Goal: Transaction & Acquisition: Purchase product/service

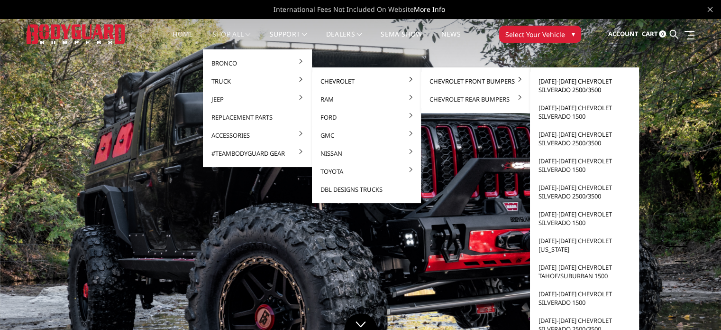
click at [568, 87] on link "[DATE]-[DATE] Chevrolet Silverado 2500/3500" at bounding box center [585, 85] width 102 height 27
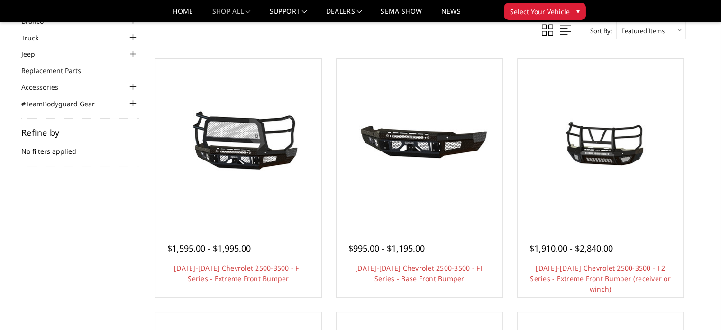
scroll to position [47, 0]
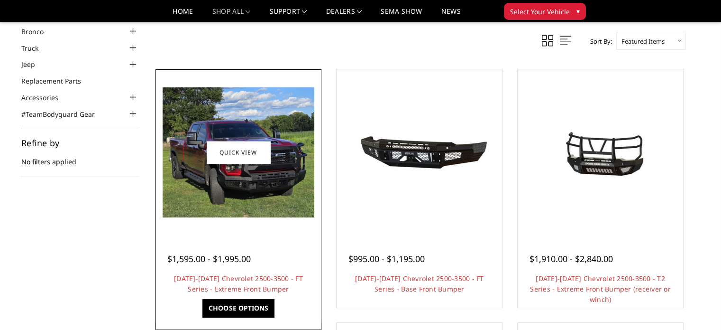
click at [259, 175] on img at bounding box center [239, 152] width 152 height 130
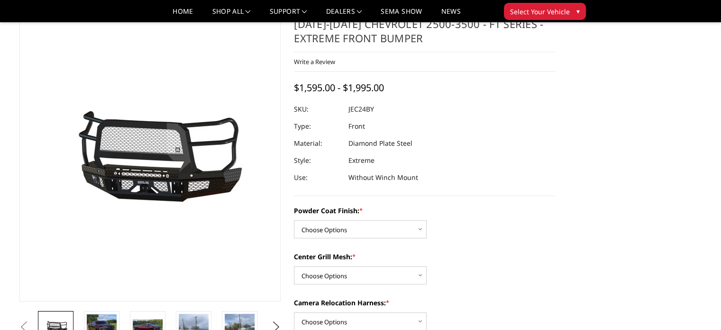
scroll to position [47, 0]
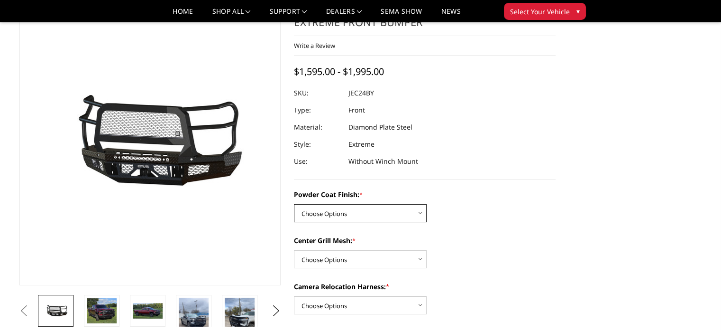
click at [355, 209] on select "Choose Options Bare Metal Gloss Black Powder Coat Textured Black Powder Coat" at bounding box center [360, 213] width 133 height 18
select select "3278"
click at [294, 204] on select "Choose Options Bare Metal Gloss Black Powder Coat Textured Black Powder Coat" at bounding box center [360, 213] width 133 height 18
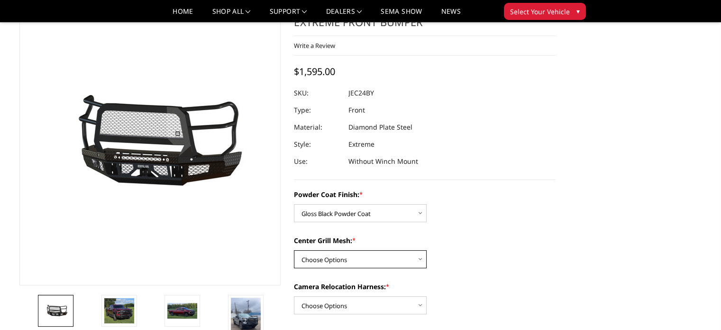
click at [352, 259] on select "Choose Options WITH Expanded Metal in Center Grill WITHOUT Expanded Metal in Ce…" at bounding box center [360, 259] width 133 height 18
select select "3280"
click at [294, 250] on select "Choose Options WITH Expanded Metal in Center Grill WITHOUT Expanded Metal in Ce…" at bounding box center [360, 259] width 133 height 18
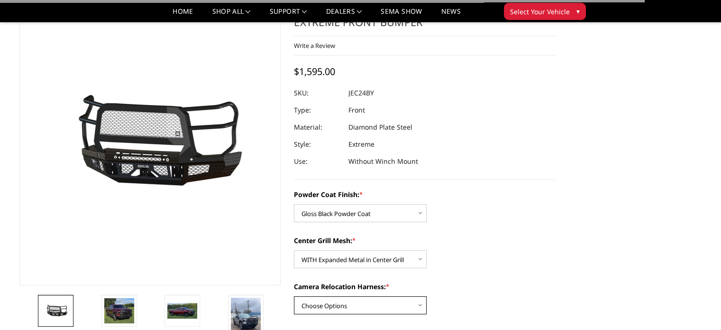
click at [343, 312] on select "Choose Options WITH Camera Relocation Harness WITHOUT Camera Relocation Harness" at bounding box center [360, 305] width 133 height 18
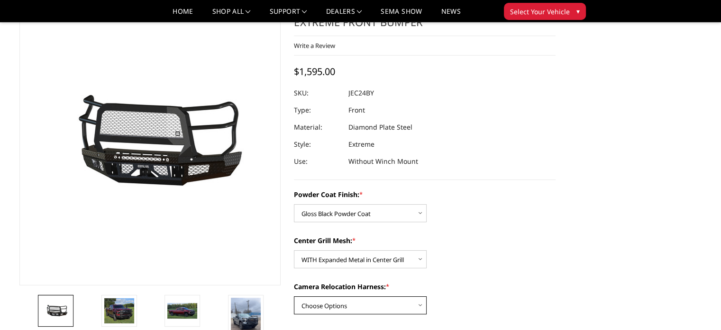
select select "3283"
click at [294, 296] on select "Choose Options WITH Camera Relocation Harness WITHOUT Camera Relocation Harness" at bounding box center [360, 305] width 133 height 18
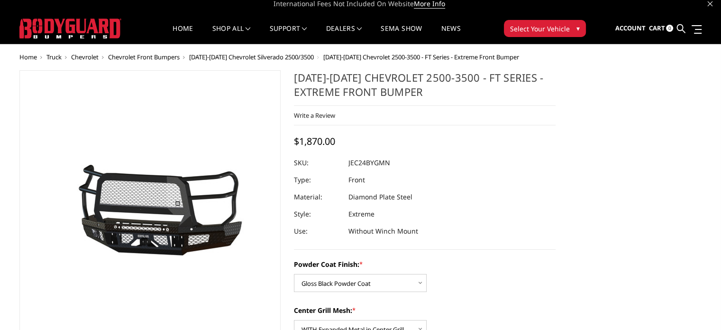
scroll to position [0, 0]
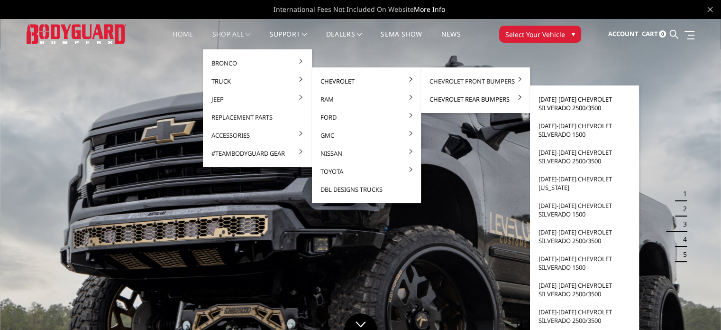
click at [585, 104] on link "[DATE]-[DATE] Chevrolet Silverado 2500/3500" at bounding box center [585, 103] width 102 height 27
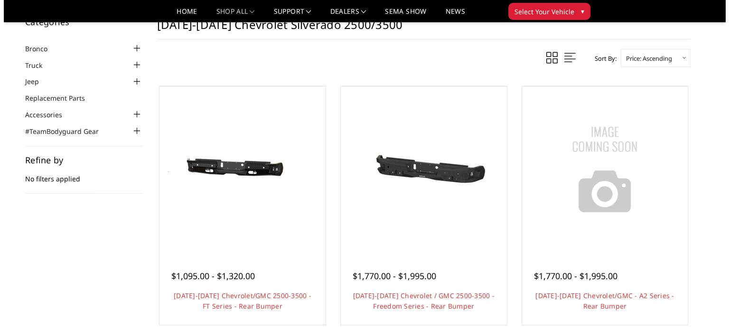
scroll to position [47, 0]
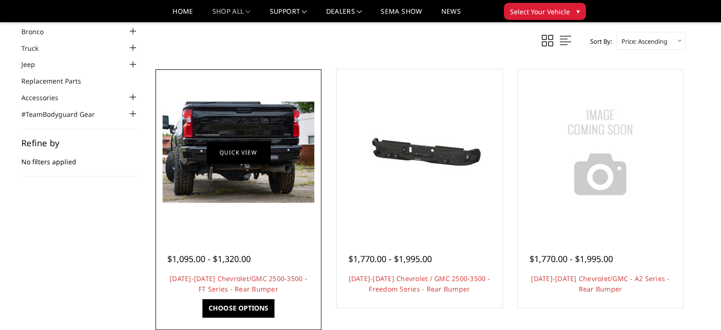
click at [257, 151] on link "Quick view" at bounding box center [239, 152] width 64 height 22
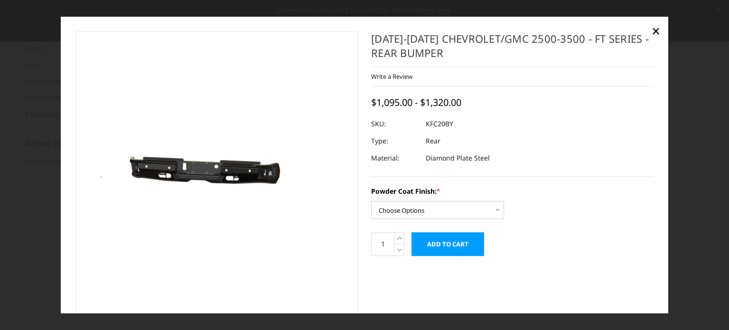
click at [231, 172] on img at bounding box center [193, 174] width 607 height 289
click at [436, 212] on select "Choose Options Bare Metal Gloss Black Powder Coat Textured Black Powder Coat" at bounding box center [437, 210] width 133 height 18
select select "3418"
click at [371, 201] on select "Choose Options Bare Metal Gloss Black Powder Coat Textured Black Powder Coat" at bounding box center [437, 210] width 133 height 18
